Goal: Information Seeking & Learning: Learn about a topic

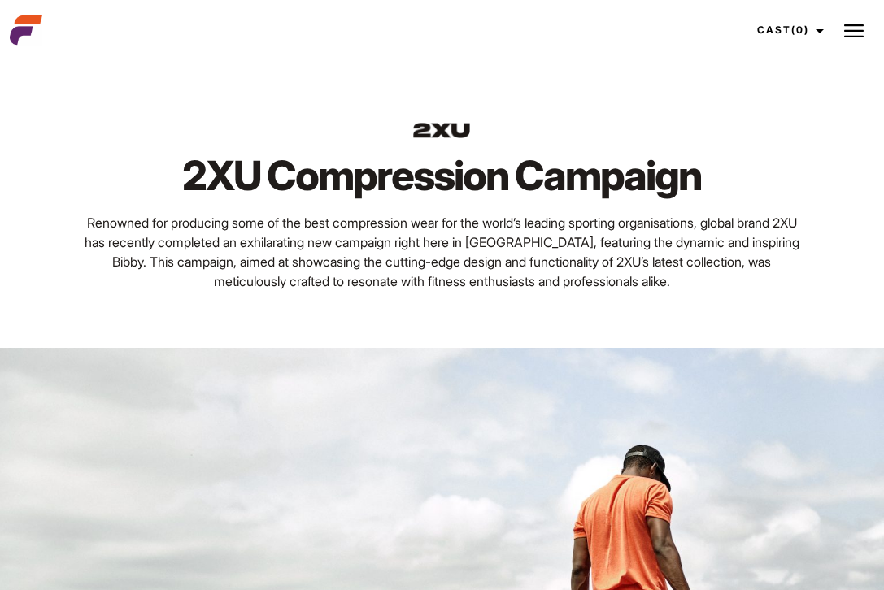
click at [20, 16] on img at bounding box center [26, 30] width 33 height 33
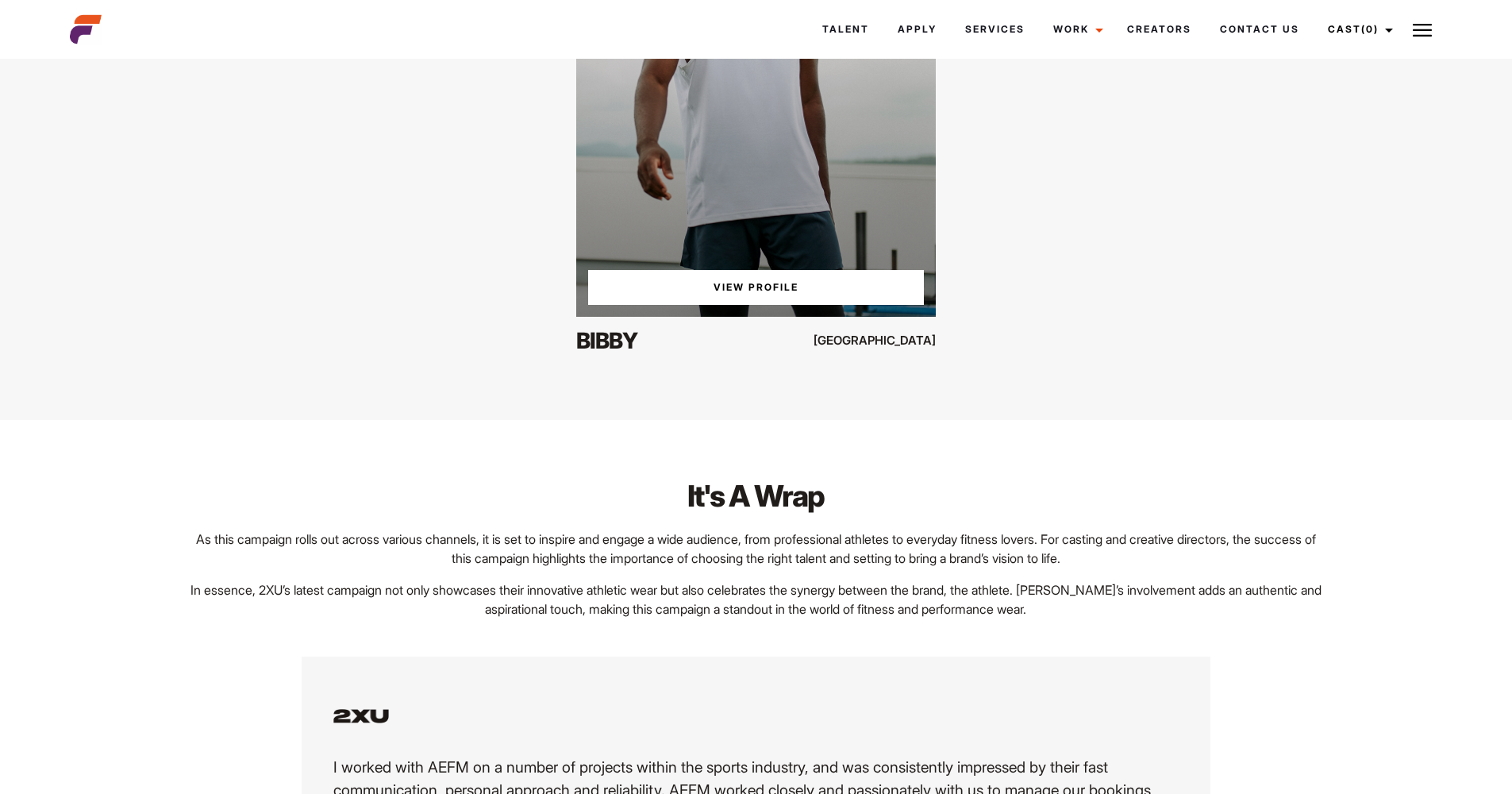
scroll to position [2141, 0]
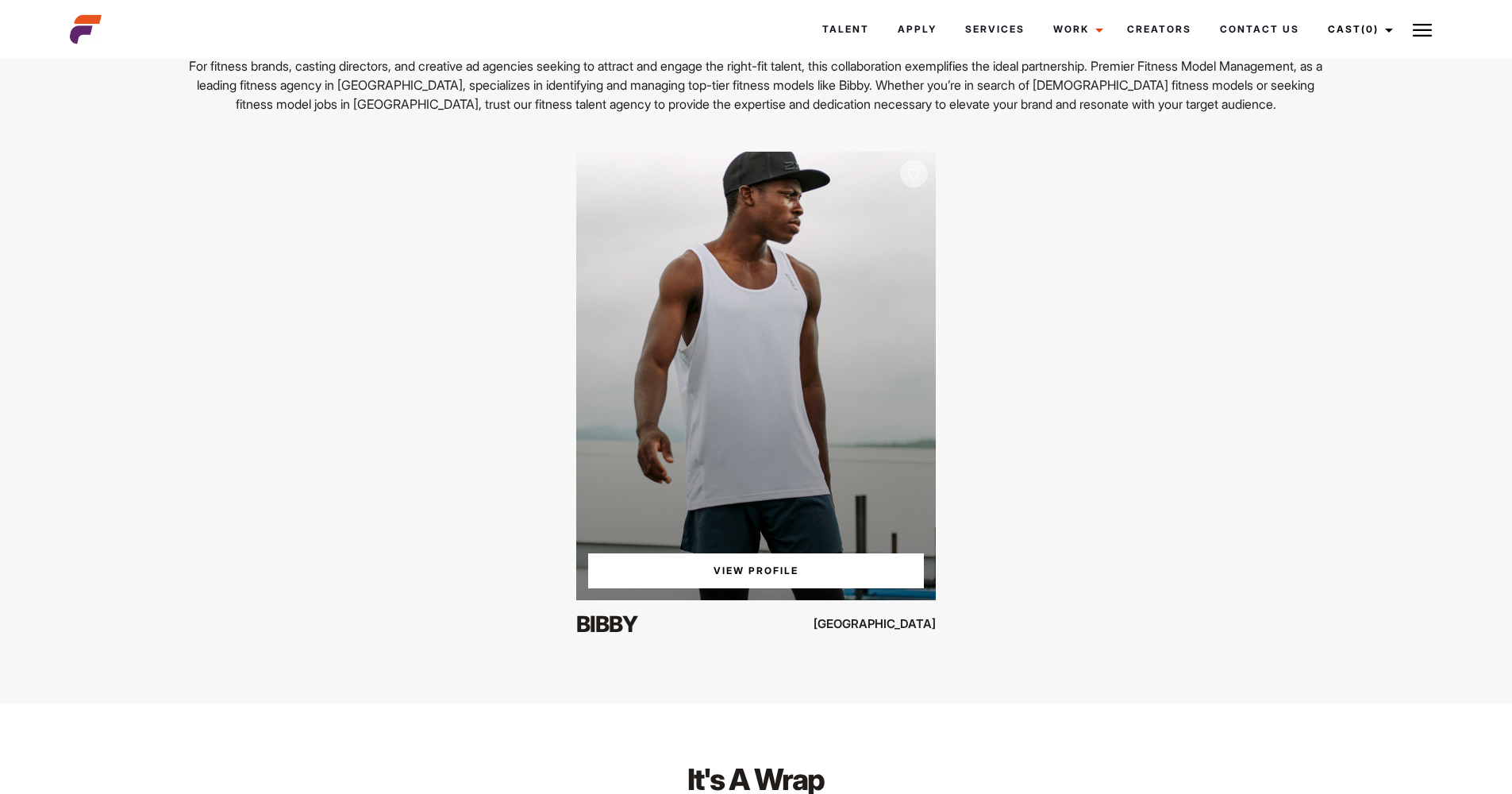
click at [803, 553] on div "View Profile" at bounding box center [756, 376] width 359 height 449
click at [812, 570] on link "View Profile" at bounding box center [756, 571] width 335 height 35
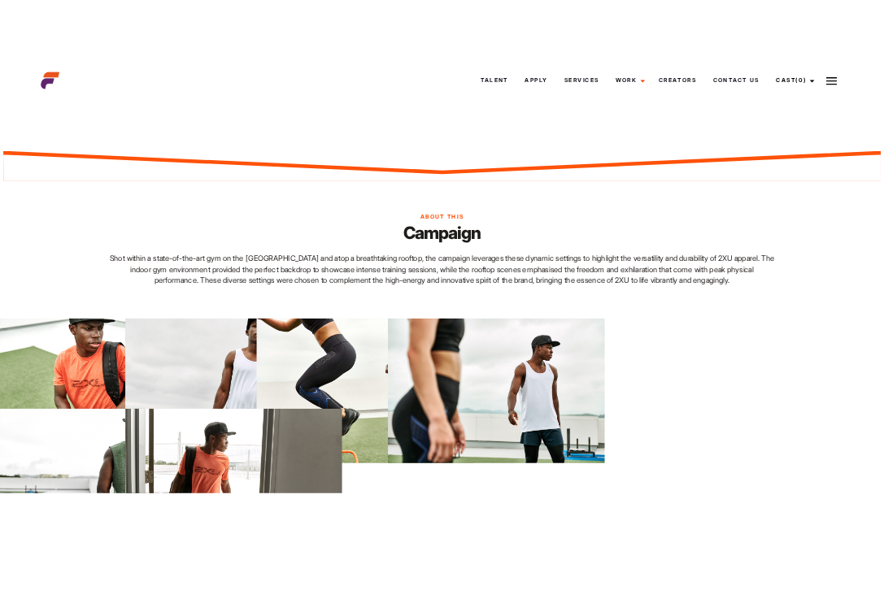
scroll to position [0, 0]
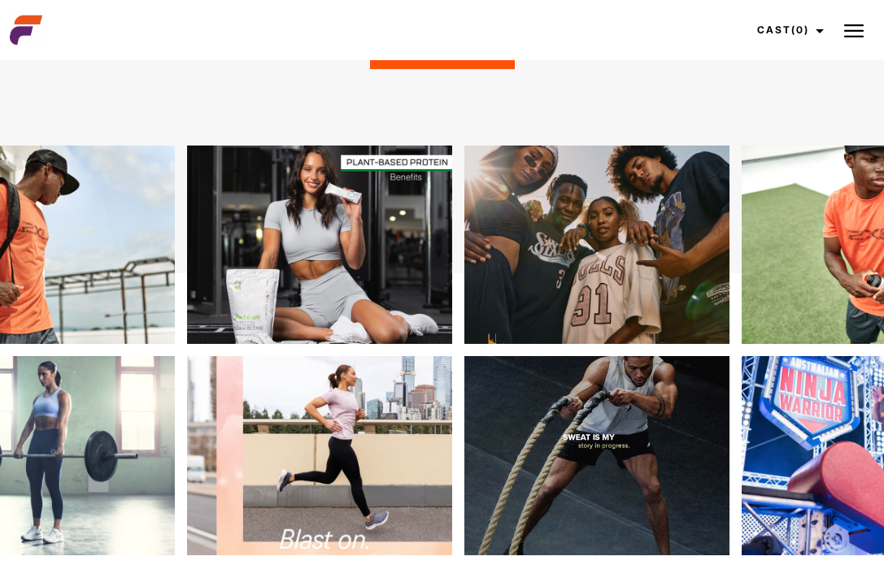
scroll to position [858, 0]
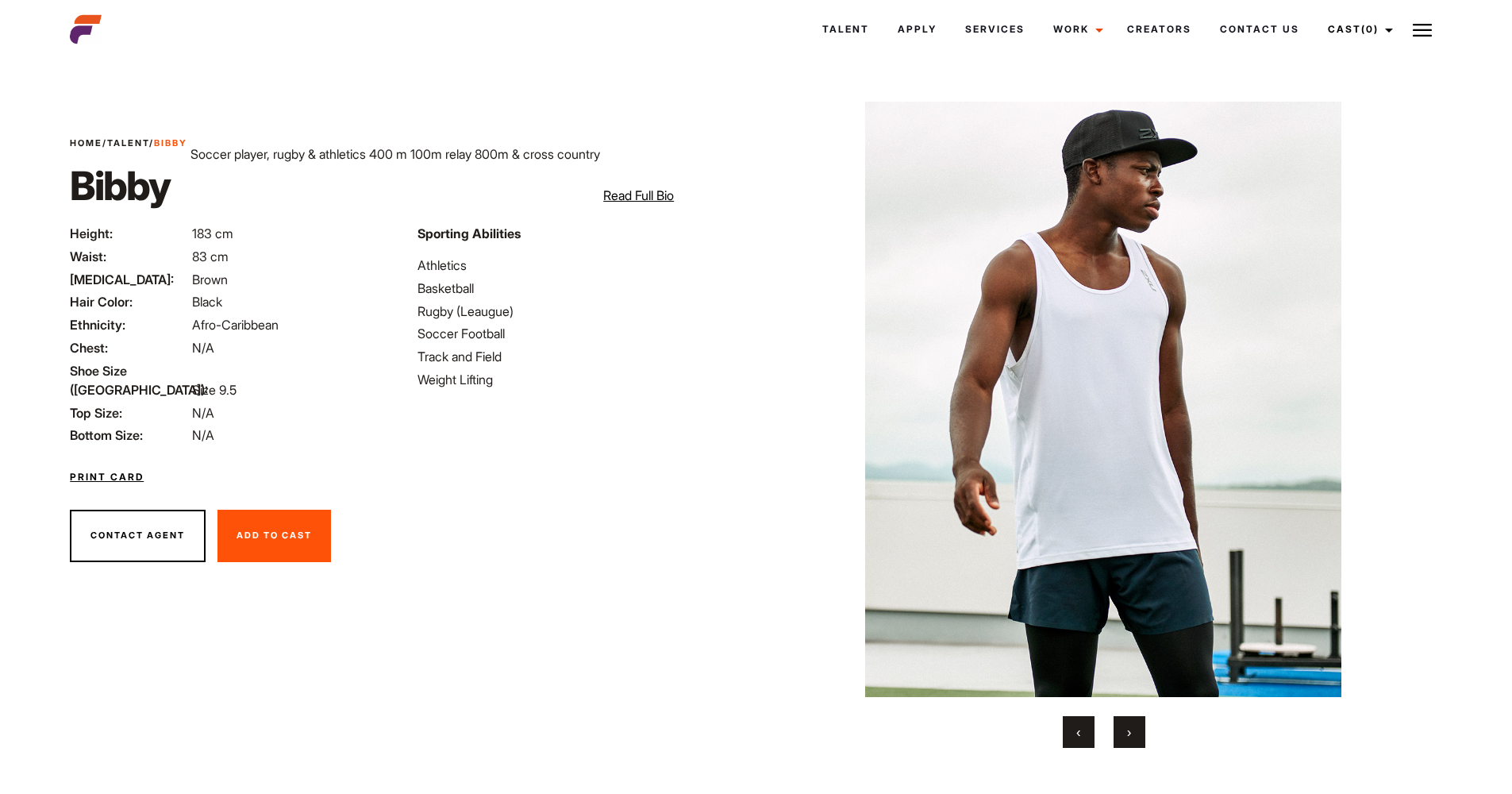
drag, startPoint x: 484, startPoint y: 313, endPoint x: 429, endPoint y: 299, distance: 56.8
click at [449, 305] on li "Rugby (Leaugue)" at bounding box center [582, 312] width 329 height 20
click at [470, 320] on li "Rugby (Leaugue)" at bounding box center [582, 312] width 329 height 20
drag, startPoint x: 496, startPoint y: 365, endPoint x: 449, endPoint y: 347, distance: 50.3
click at [468, 357] on li "Track and Field" at bounding box center [582, 356] width 329 height 20
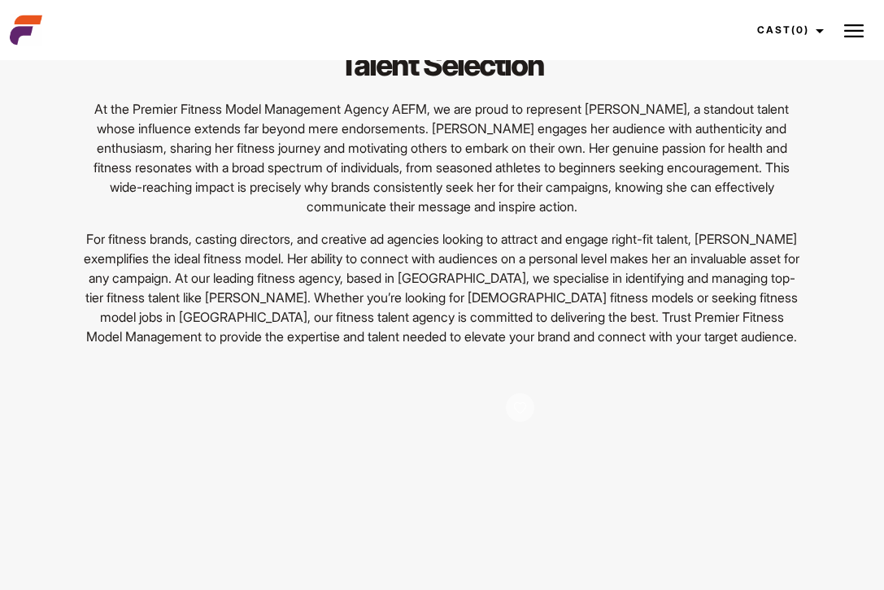
scroll to position [2786, 0]
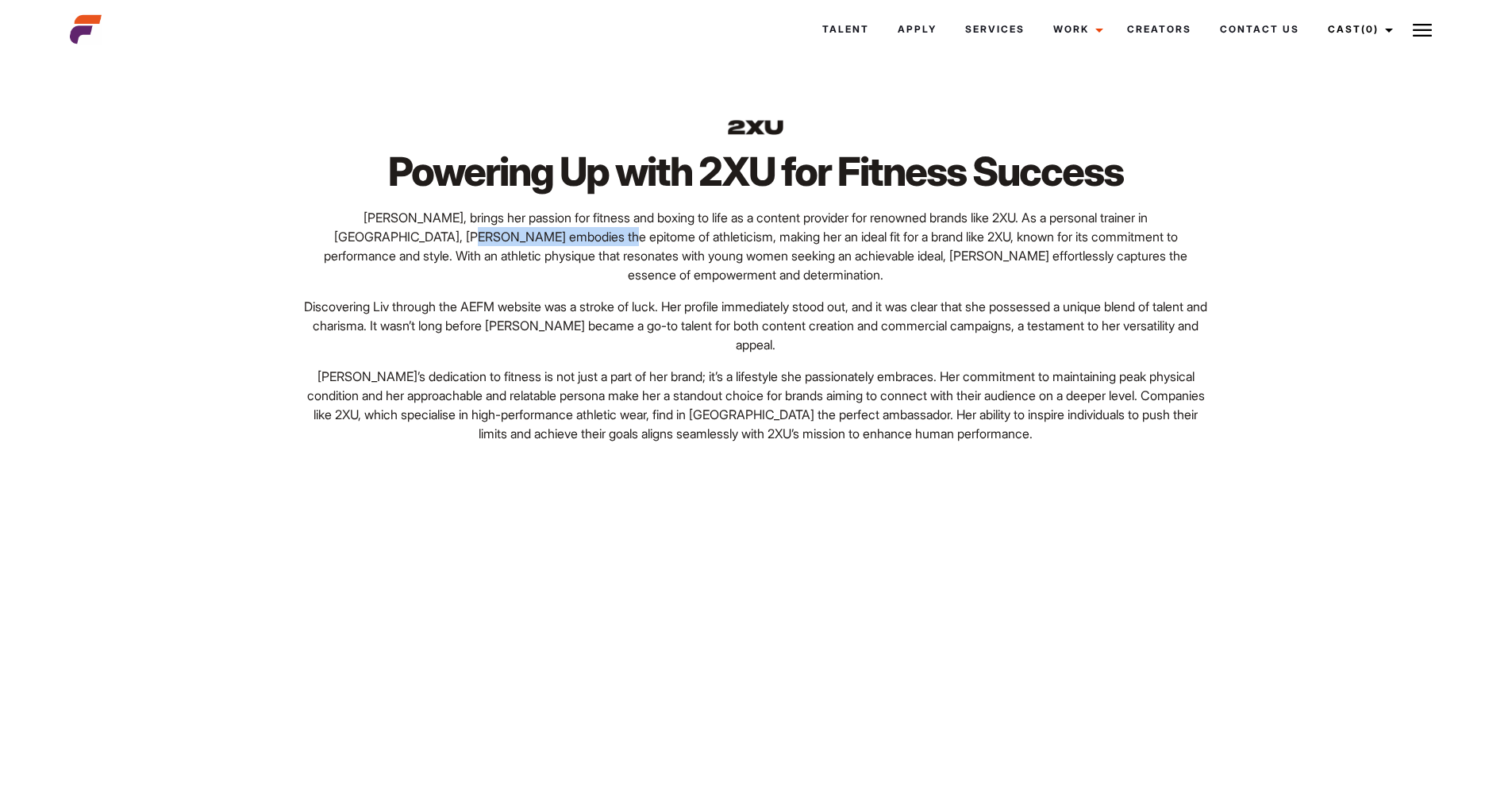
drag, startPoint x: 416, startPoint y: 231, endPoint x: 605, endPoint y: 230, distance: 189.0
click at [572, 237] on p "[PERSON_NAME], brings her passion for fitness and boxing to life as a content p…" at bounding box center [756, 246] width 908 height 76
click at [628, 228] on p "[PERSON_NAME], brings her passion for fitness and boxing to life as a content p…" at bounding box center [756, 246] width 908 height 76
click at [766, 225] on p "[PERSON_NAME], brings her passion for fitness and boxing to life as a content p…" at bounding box center [756, 246] width 908 height 76
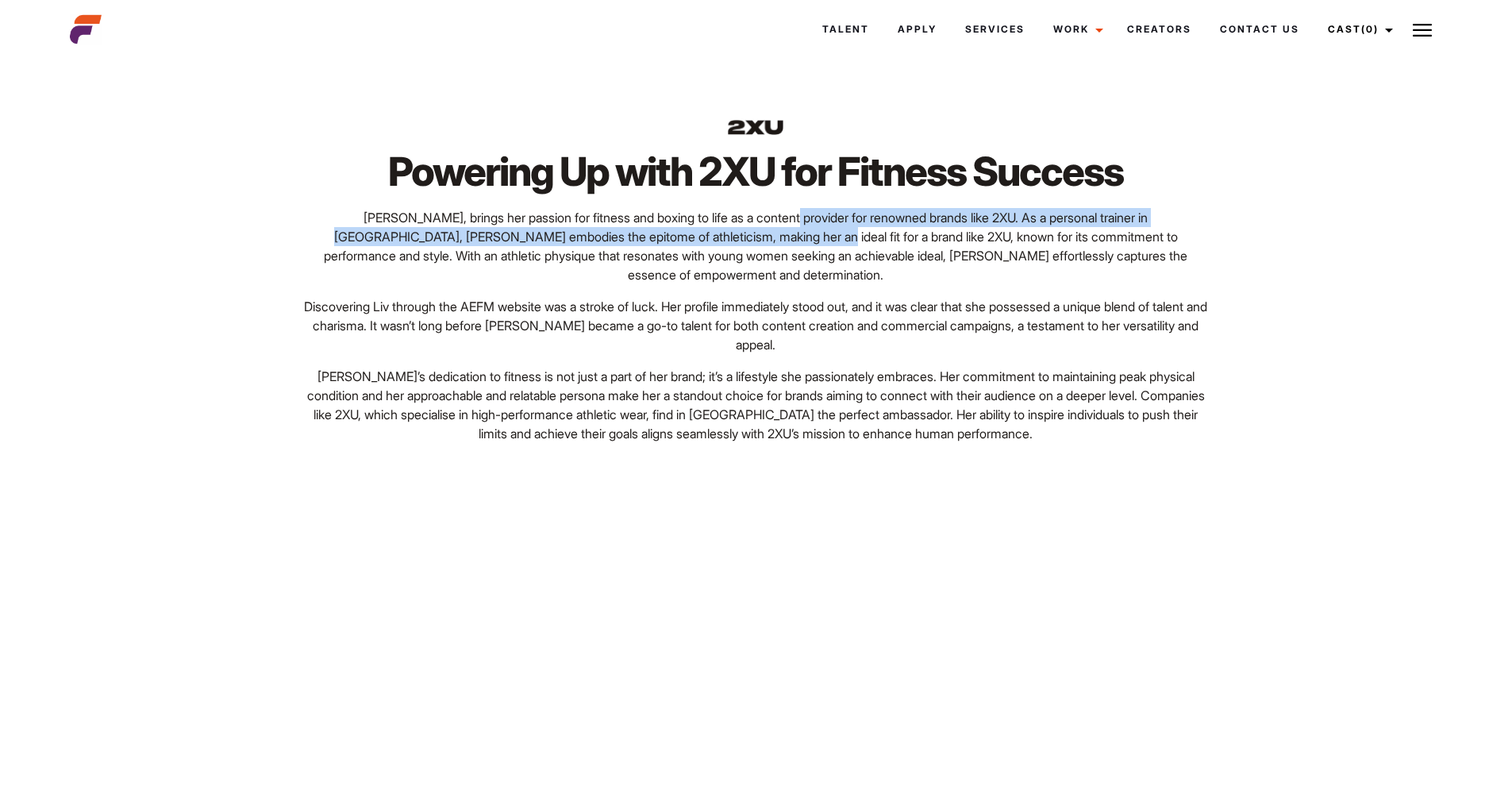
click at [693, 222] on p "[PERSON_NAME], brings her passion for fitness and boxing to life as a content p…" at bounding box center [756, 246] width 908 height 76
drag, startPoint x: 630, startPoint y: 214, endPoint x: 945, endPoint y: 228, distance: 315.3
click at [862, 228] on p "Liv, brings her passion for fitness and boxing to life as a content provider fo…" at bounding box center [756, 246] width 908 height 76
click at [862, 232] on p "Liv, brings her passion for fitness and boxing to life as a content provider fo…" at bounding box center [756, 246] width 908 height 76
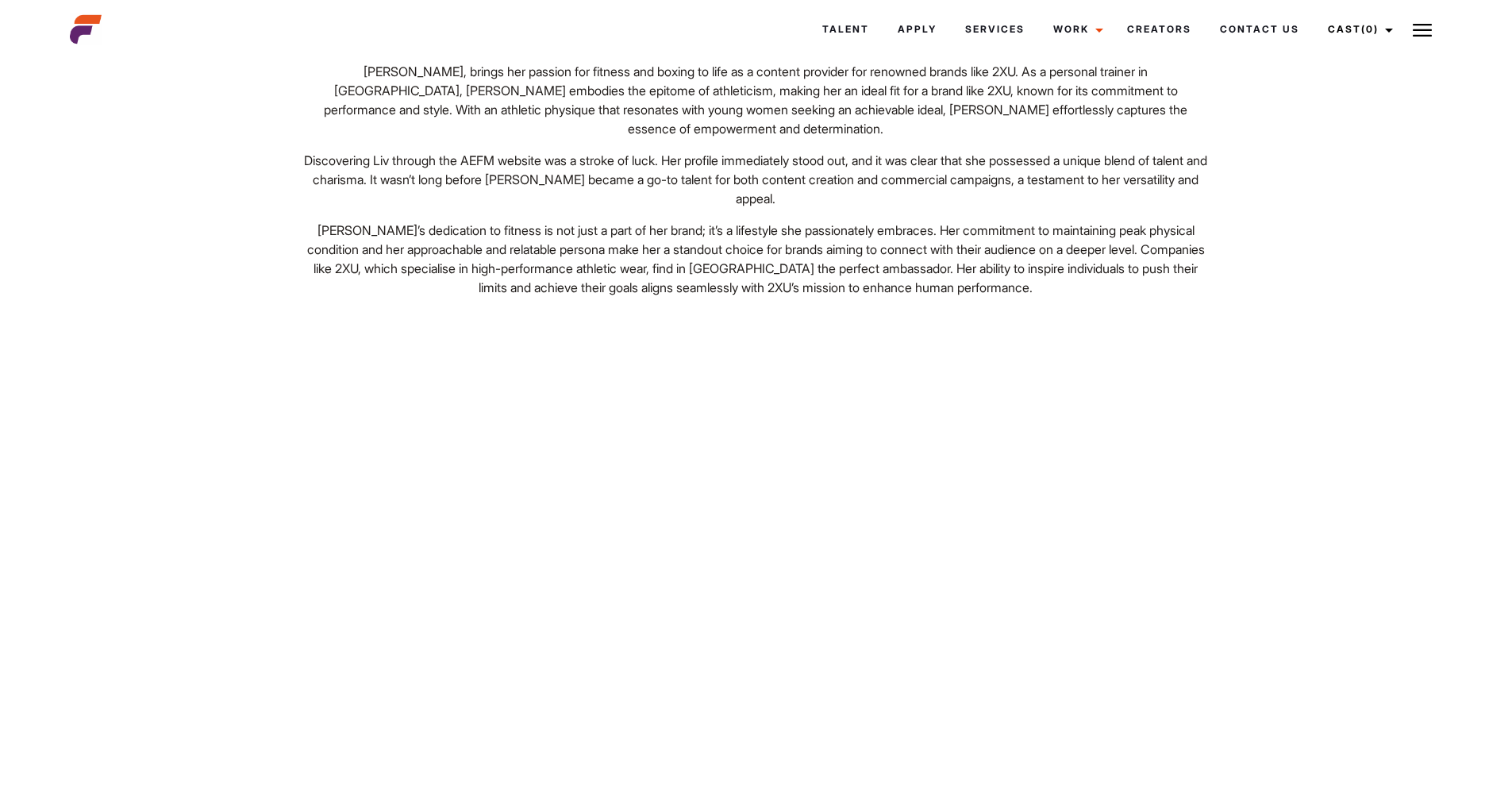
scroll to position [467, 0]
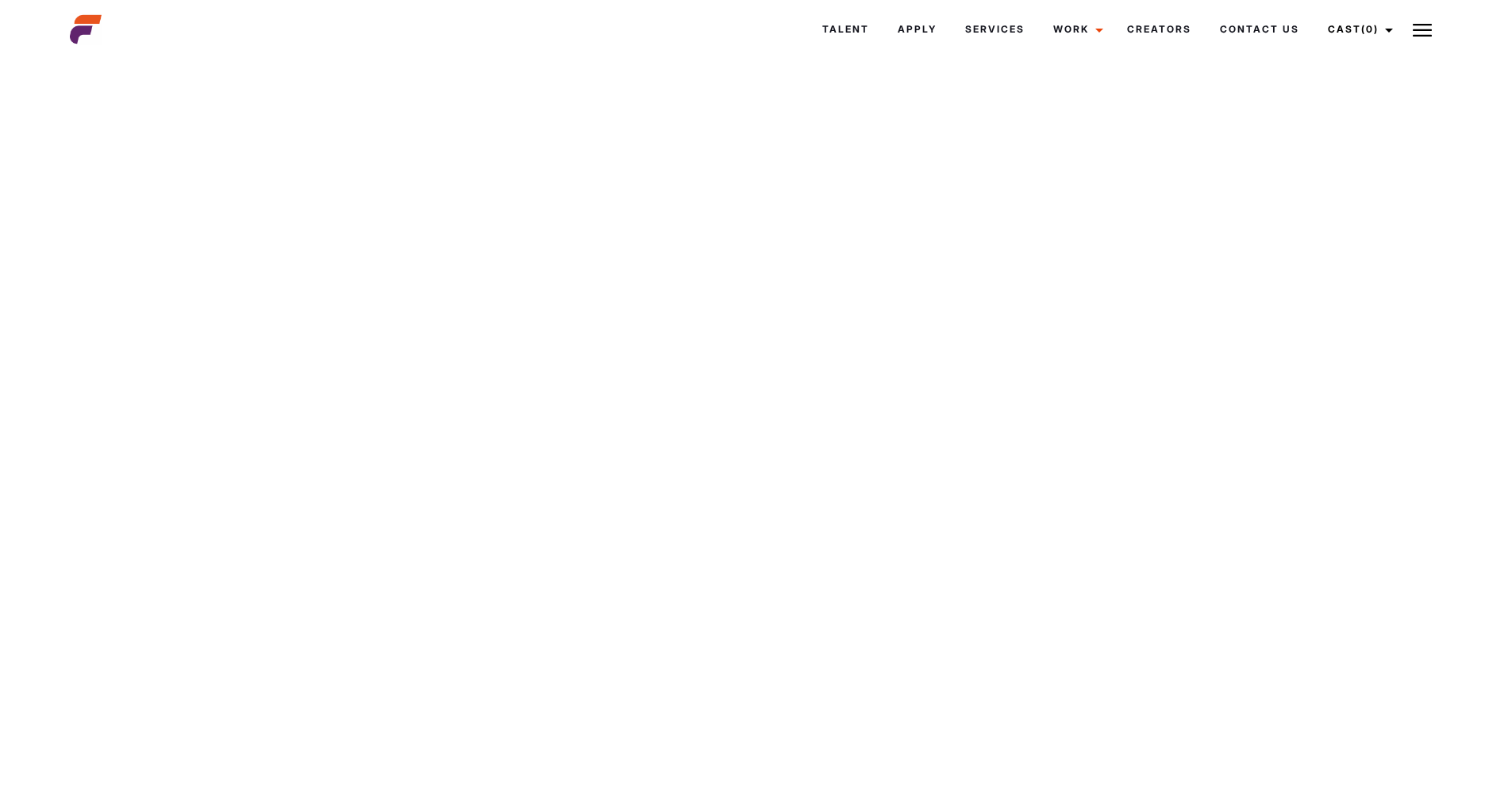
click at [767, 451] on div "Your browser does not support the video tag" at bounding box center [756, 458] width 1512 height 852
click at [755, 445] on div "Your browser does not support the video tag" at bounding box center [756, 458] width 1512 height 852
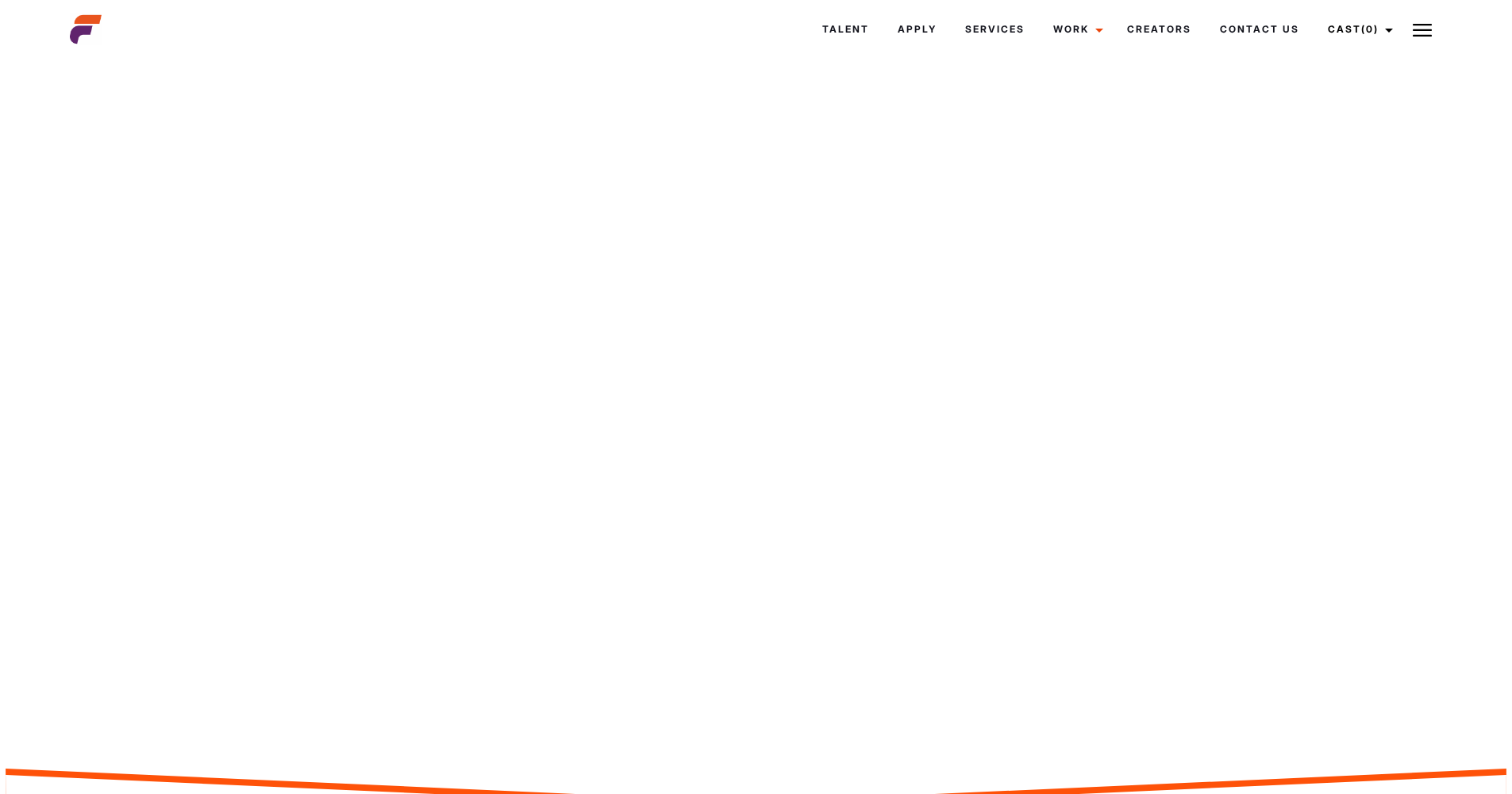
scroll to position [0, 0]
